Goal: Communication & Community: Participate in discussion

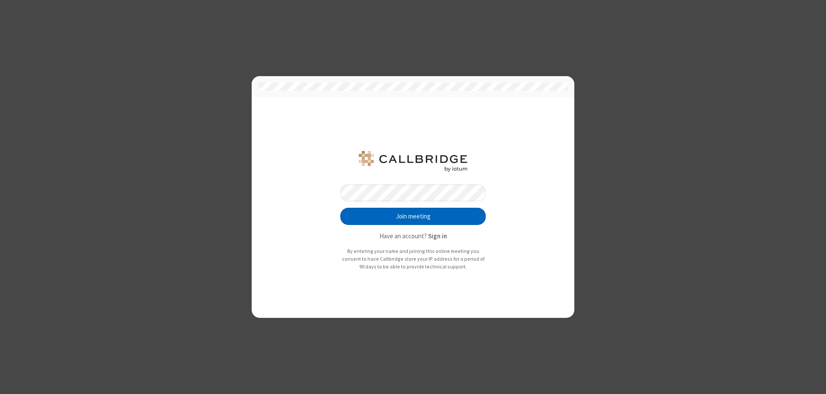
click at [413, 216] on button "Join meeting" at bounding box center [412, 216] width 145 height 17
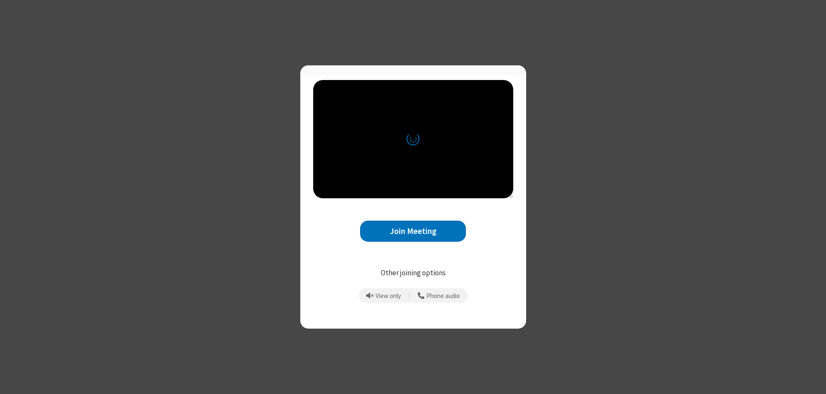
click at [413, 235] on button "Join Meeting" at bounding box center [413, 231] width 106 height 21
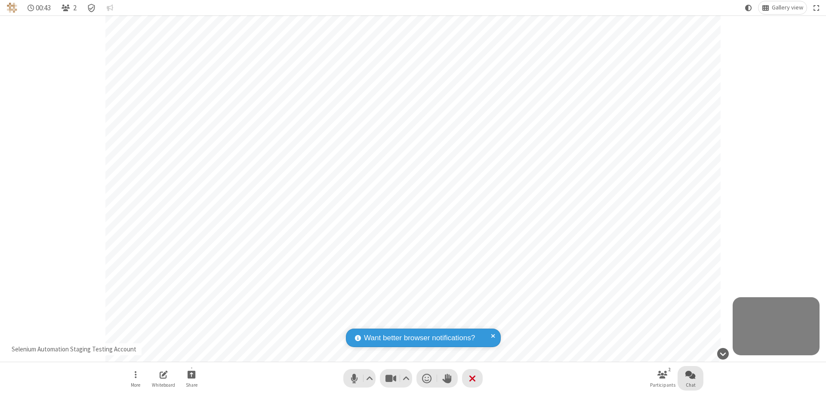
click at [690, 374] on span "Open chat" at bounding box center [690, 374] width 10 height 11
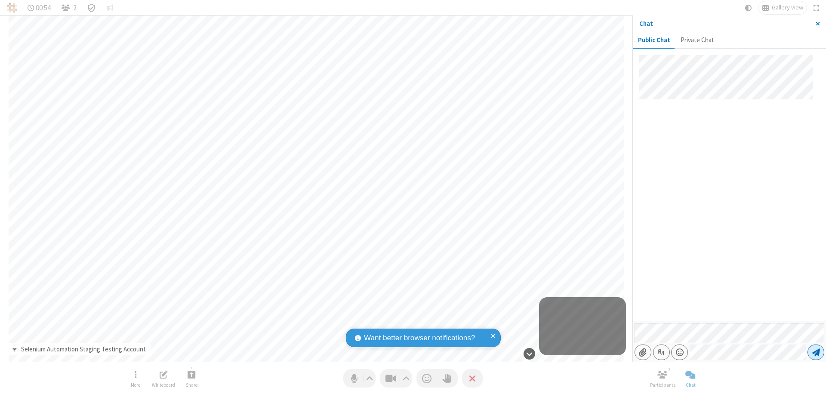
click at [815, 352] on span "Send message" at bounding box center [816, 352] width 8 height 9
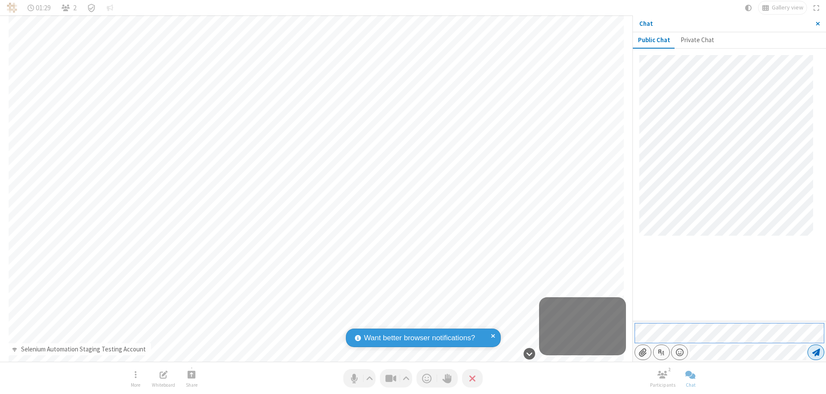
click at [815, 352] on span "Send message" at bounding box center [816, 352] width 8 height 9
click at [817, 24] on span "Close sidebar" at bounding box center [817, 23] width 4 height 7
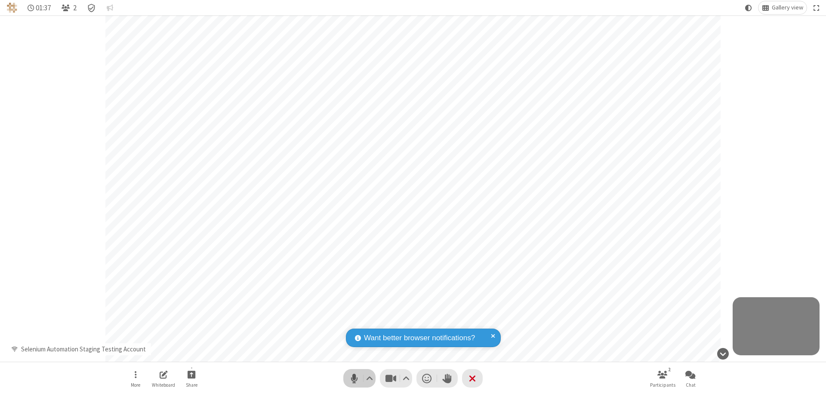
click at [359, 378] on span "Mute (⌘+Shift+A)" at bounding box center [354, 378] width 13 height 12
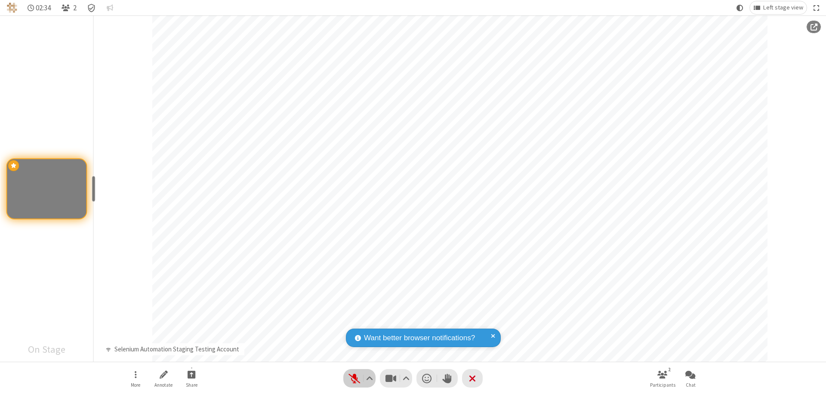
click at [359, 378] on span "Unmute (⌘+Shift+A)" at bounding box center [354, 378] width 13 height 12
click at [359, 378] on span "Mute (⌘+Shift+A)" at bounding box center [354, 378] width 13 height 12
click at [359, 378] on span "Unmute (⌘+Shift+A)" at bounding box center [354, 378] width 13 height 12
click at [359, 378] on span "Mute (⌘+Shift+A)" at bounding box center [354, 378] width 13 height 12
click at [191, 374] on span "Start sharing" at bounding box center [192, 374] width 8 height 11
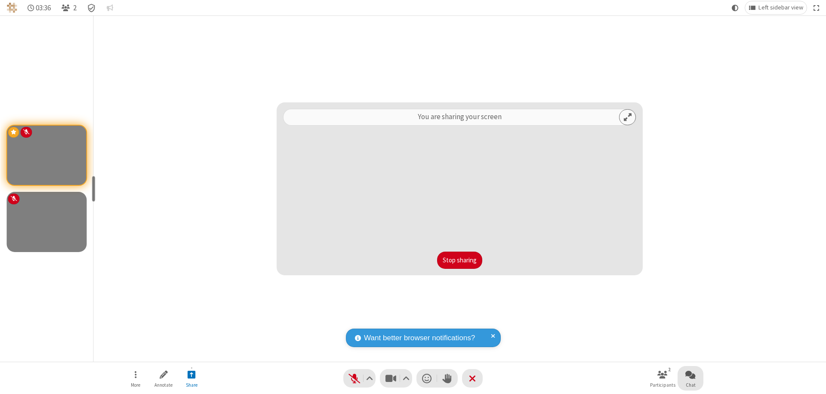
click at [690, 374] on span "Open chat" at bounding box center [690, 374] width 10 height 11
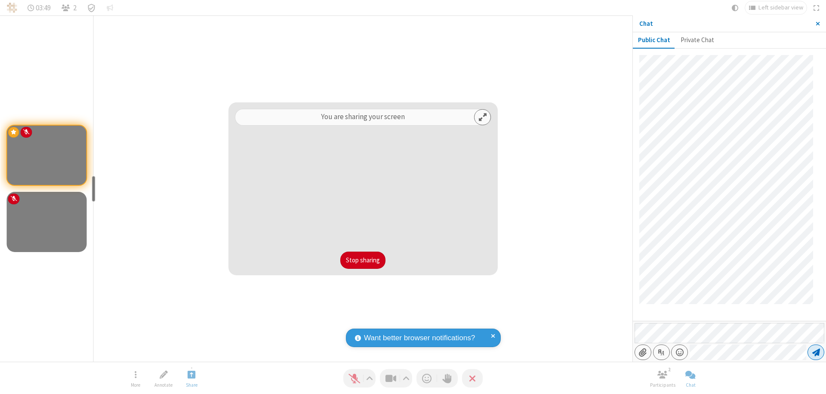
click at [815, 352] on span "Send message" at bounding box center [816, 352] width 8 height 9
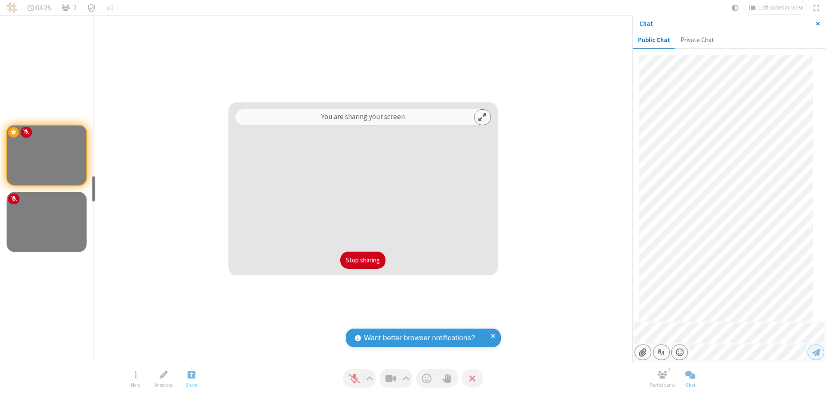
scroll to position [160, 0]
click at [817, 24] on span "Close sidebar" at bounding box center [817, 23] width 4 height 7
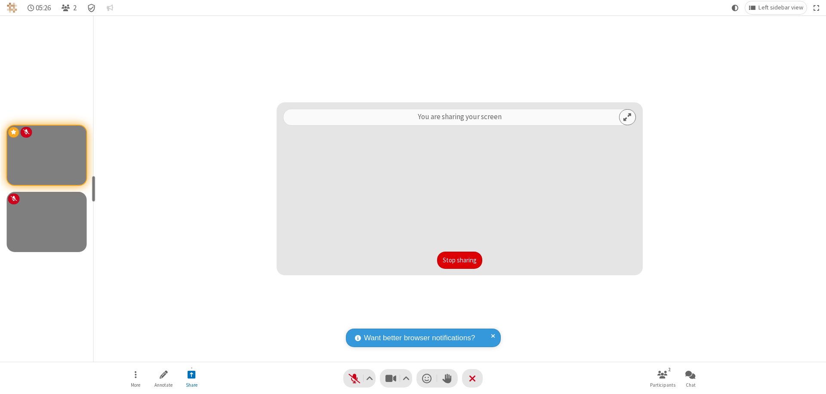
click at [459, 260] on button "Stop sharing" at bounding box center [459, 260] width 45 height 17
